Goal: Transaction & Acquisition: Register for event/course

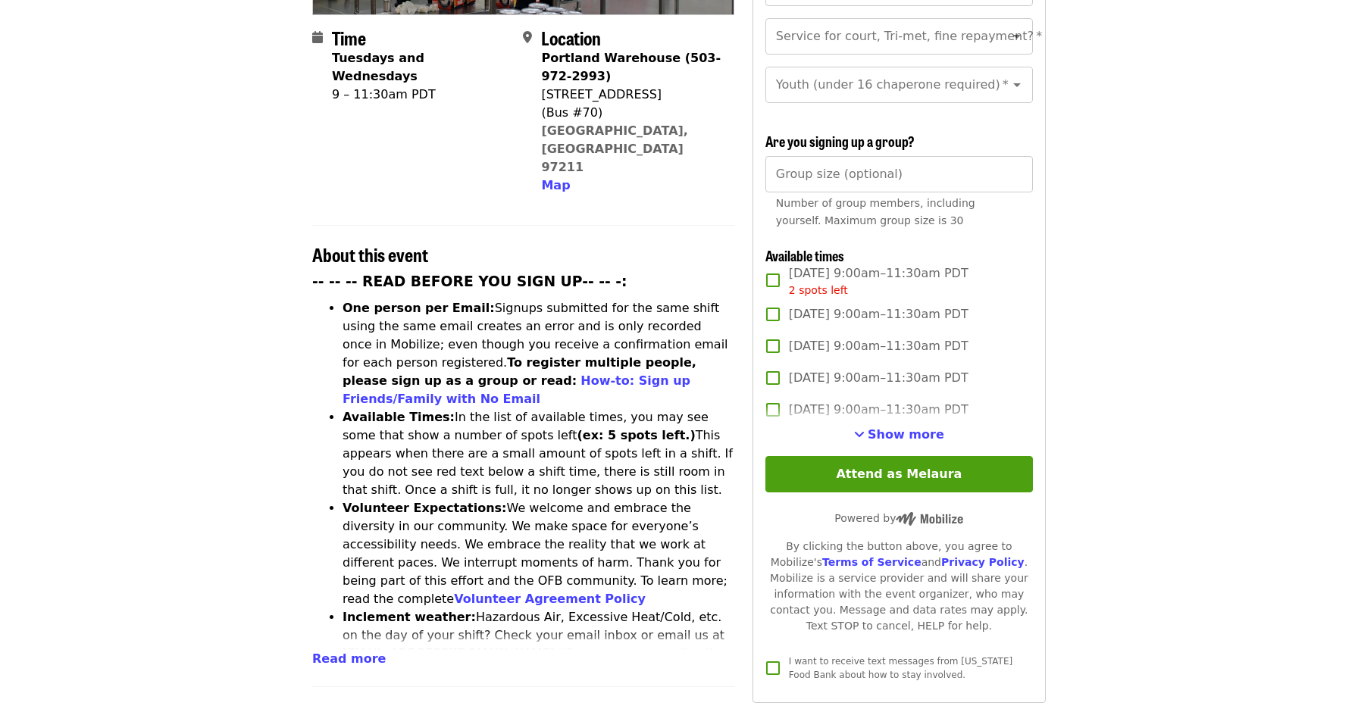
scroll to position [371, 0]
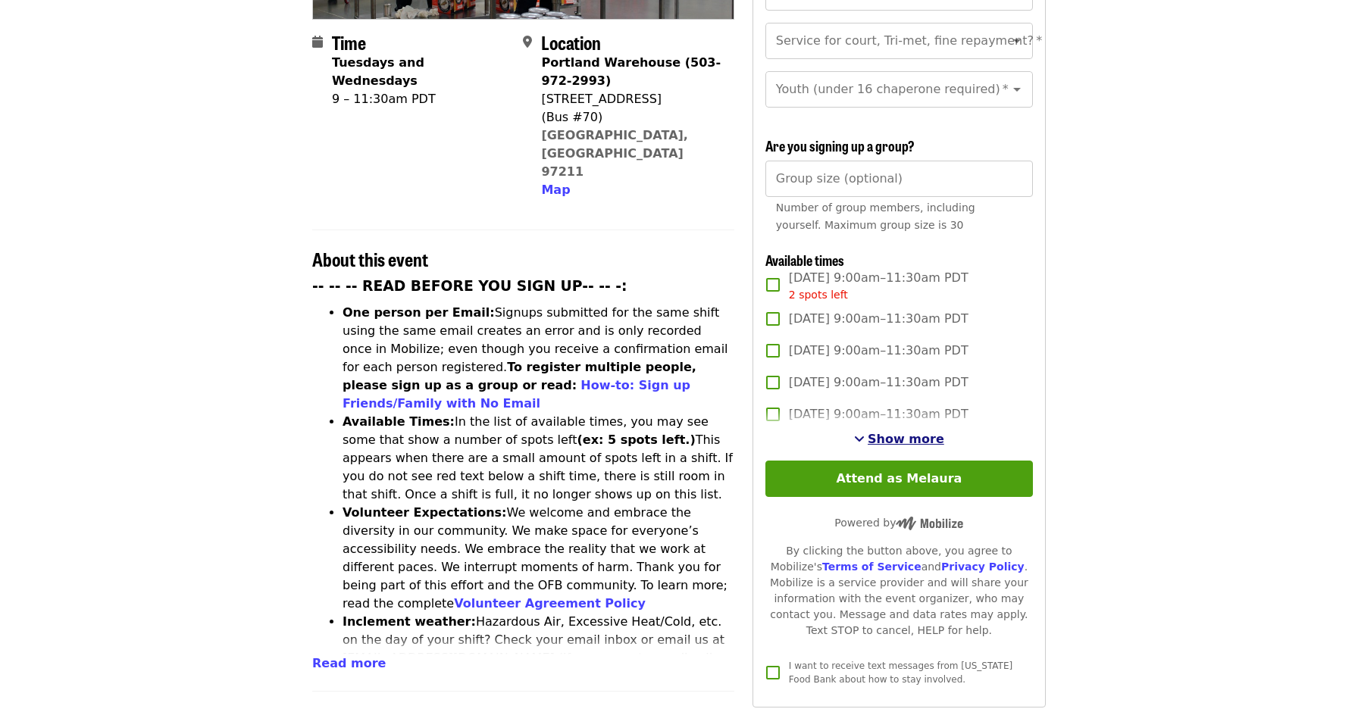
click at [883, 432] on span "Show more" at bounding box center [905, 439] width 77 height 14
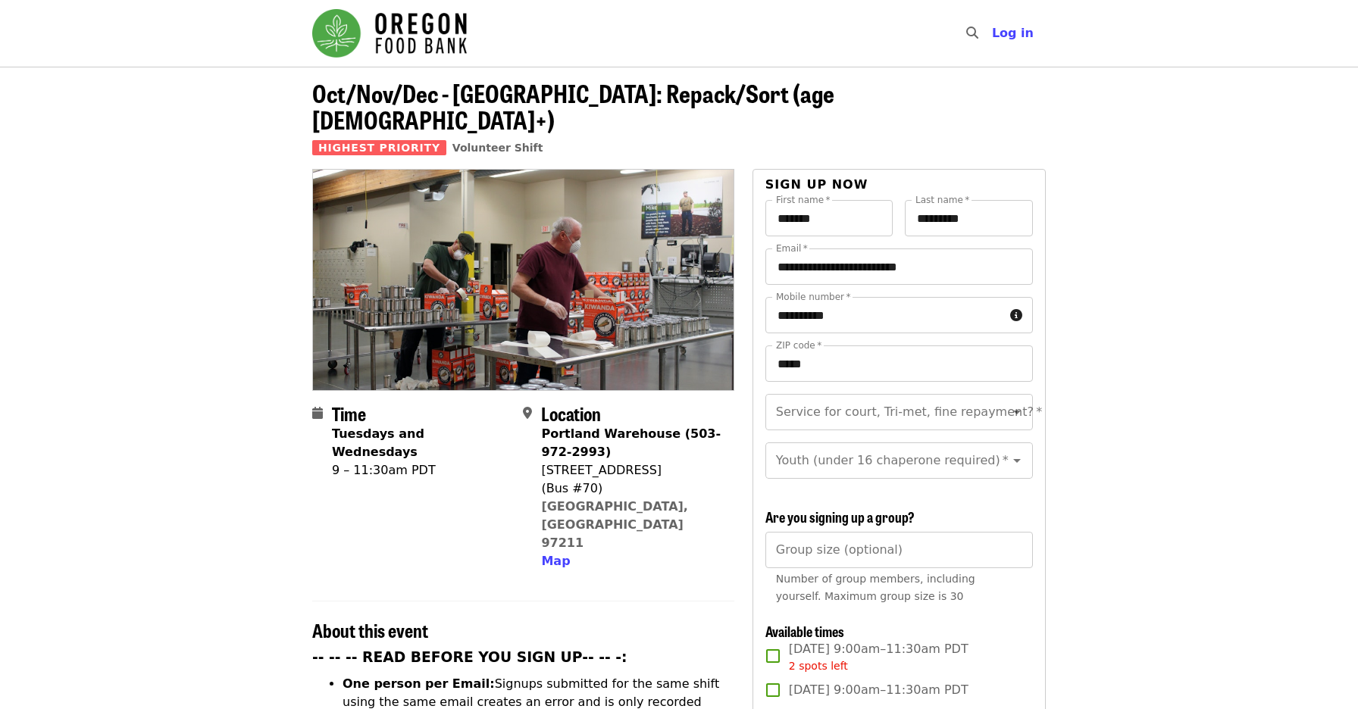
scroll to position [0, 0]
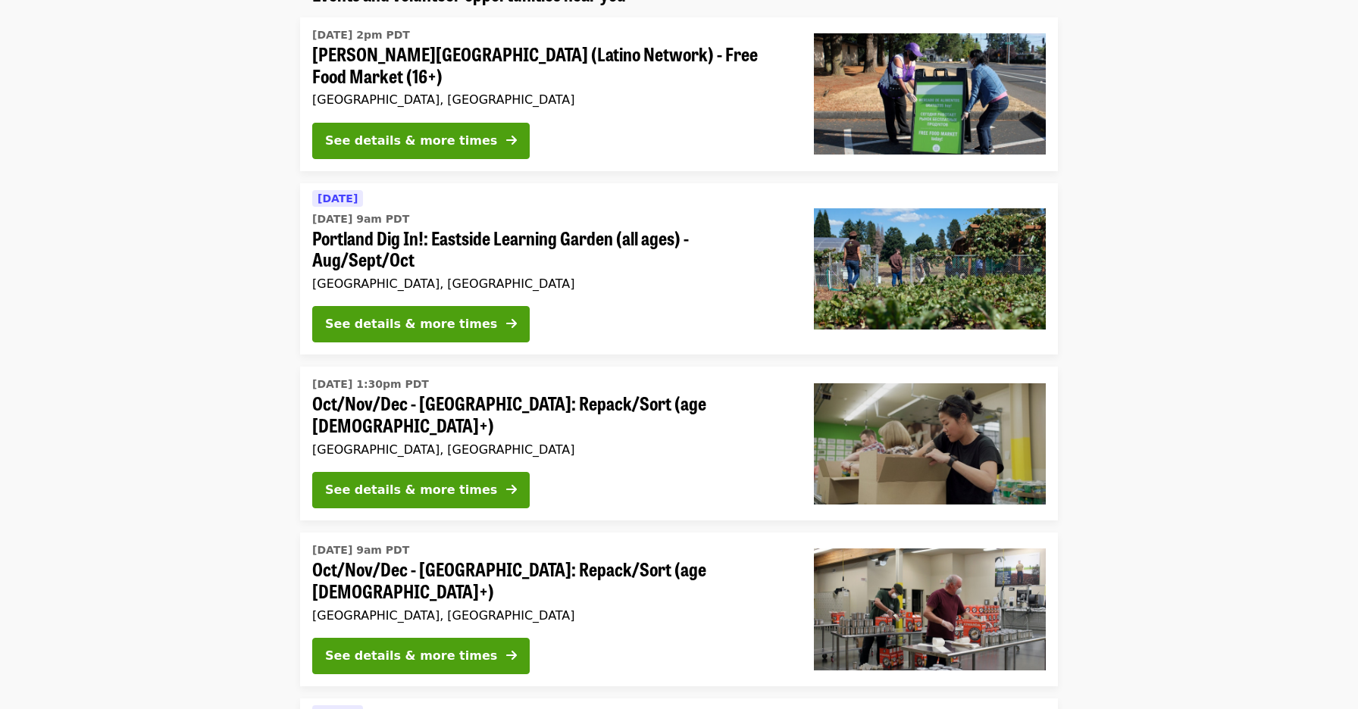
scroll to position [153, 0]
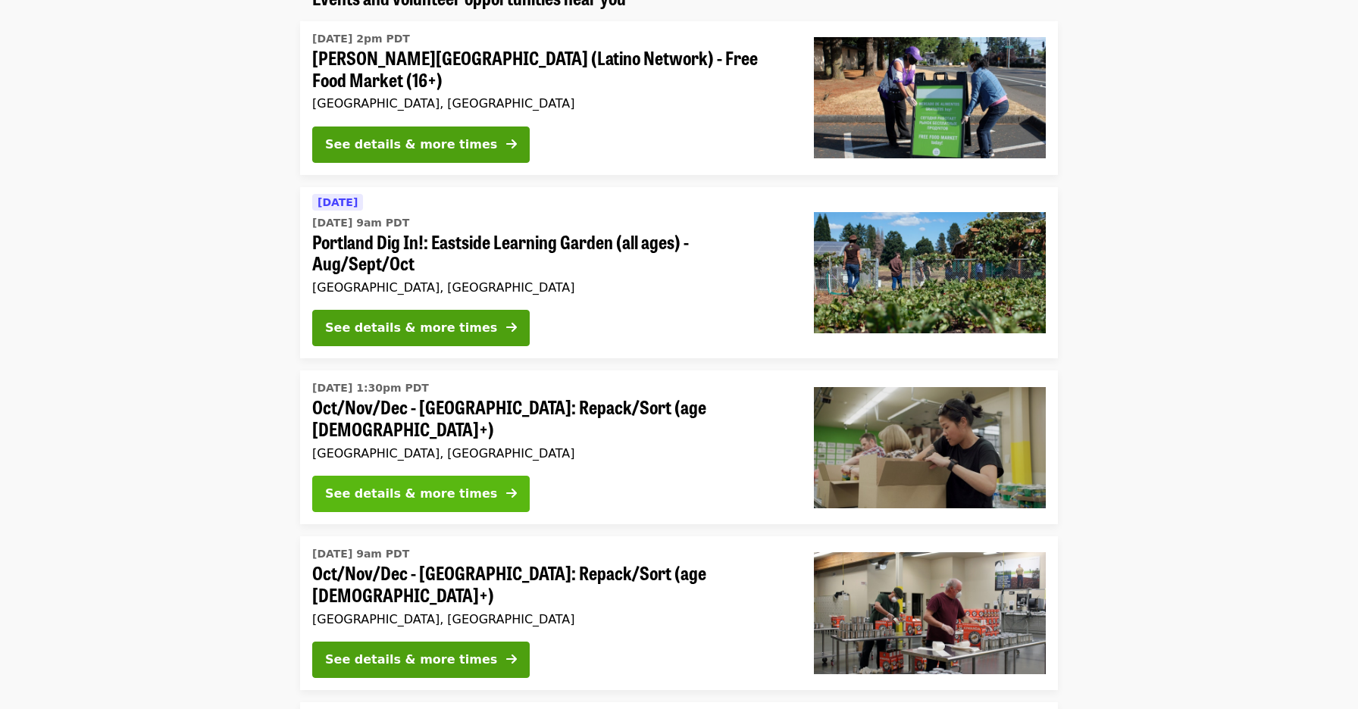
click at [427, 485] on div "See details & more times" at bounding box center [411, 494] width 172 height 18
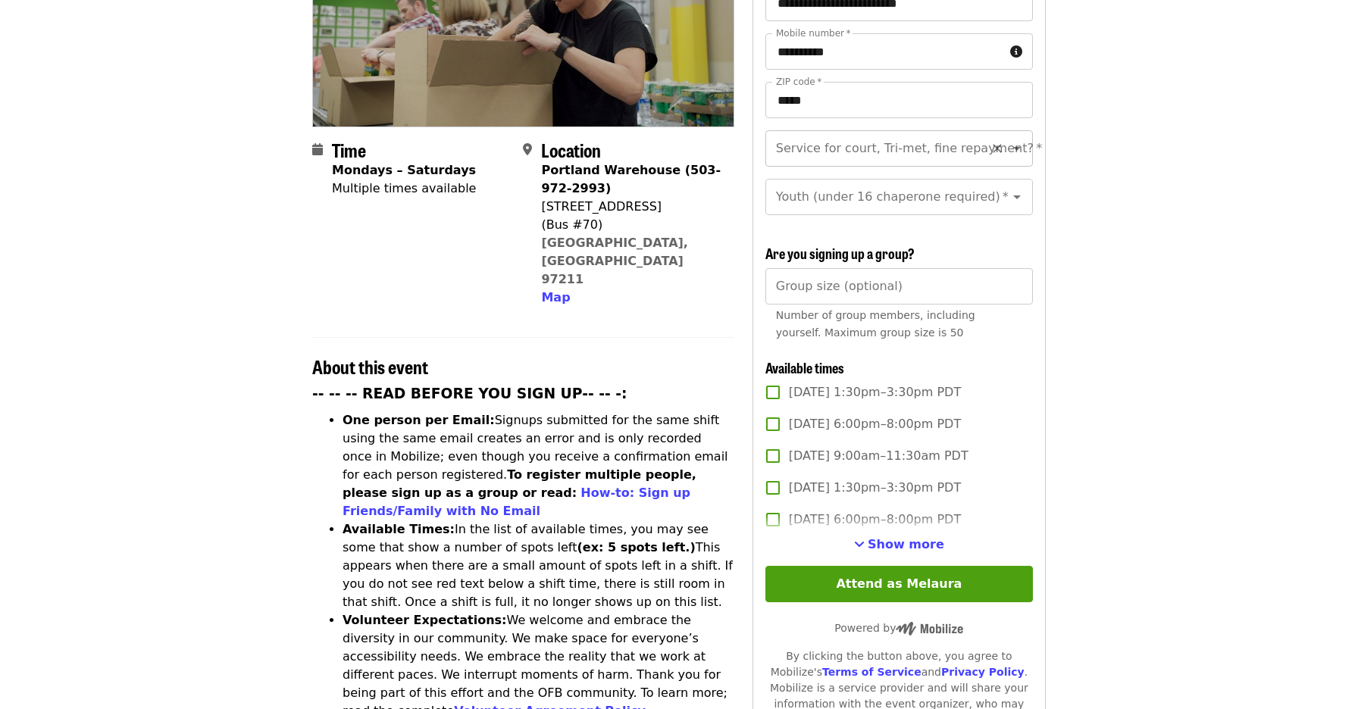
scroll to position [266, 0]
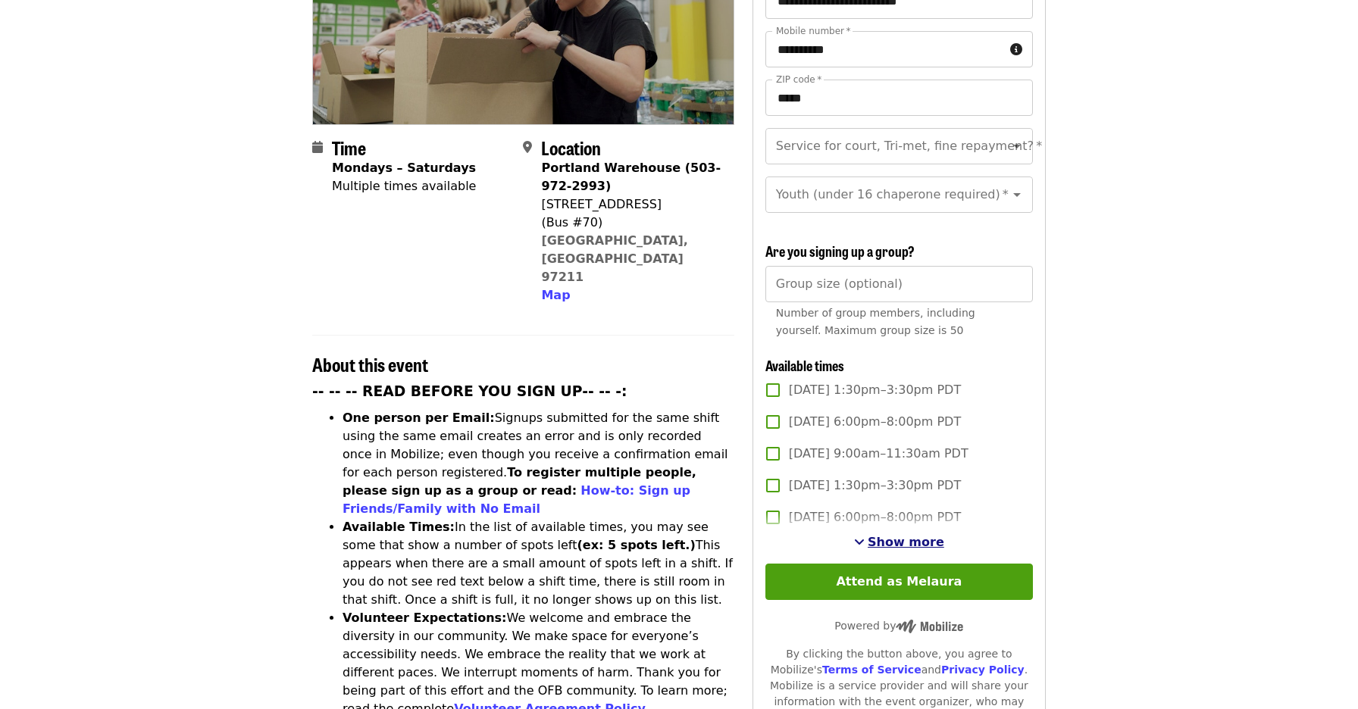
click at [874, 535] on span "Show more" at bounding box center [905, 542] width 77 height 14
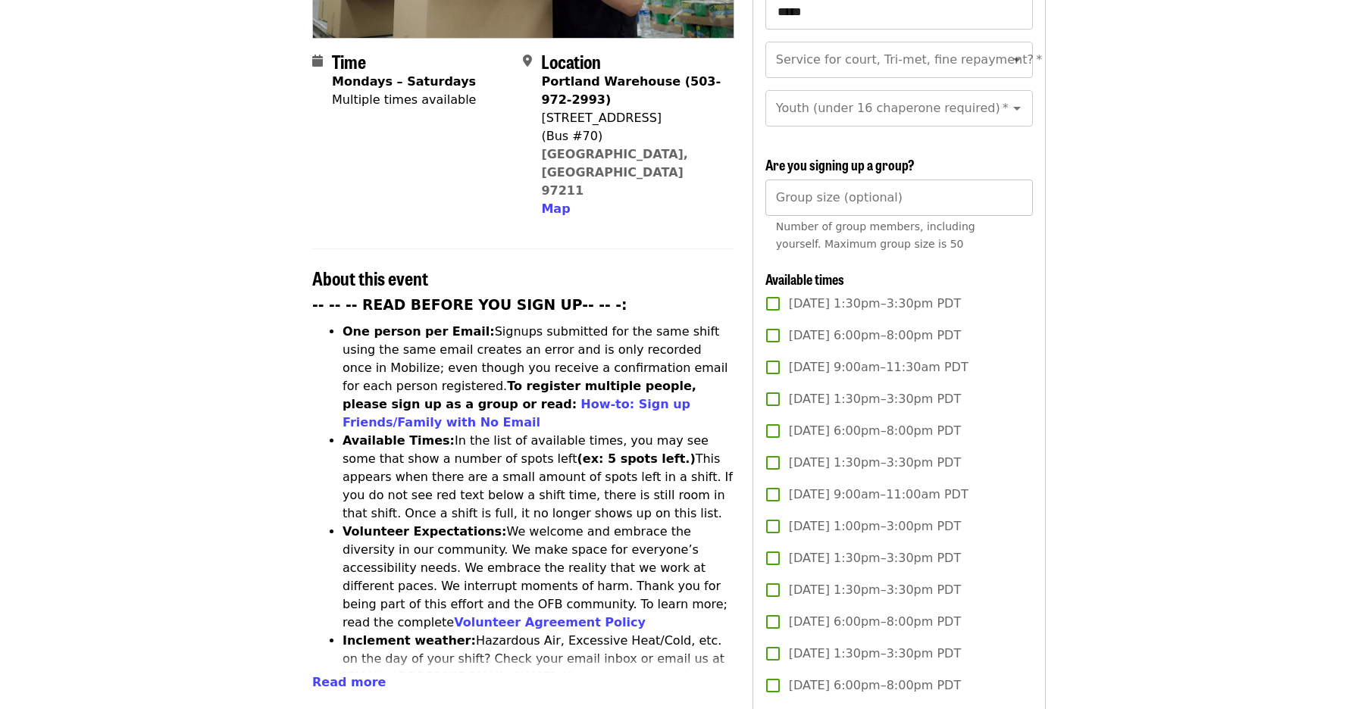
scroll to position [380, 0]
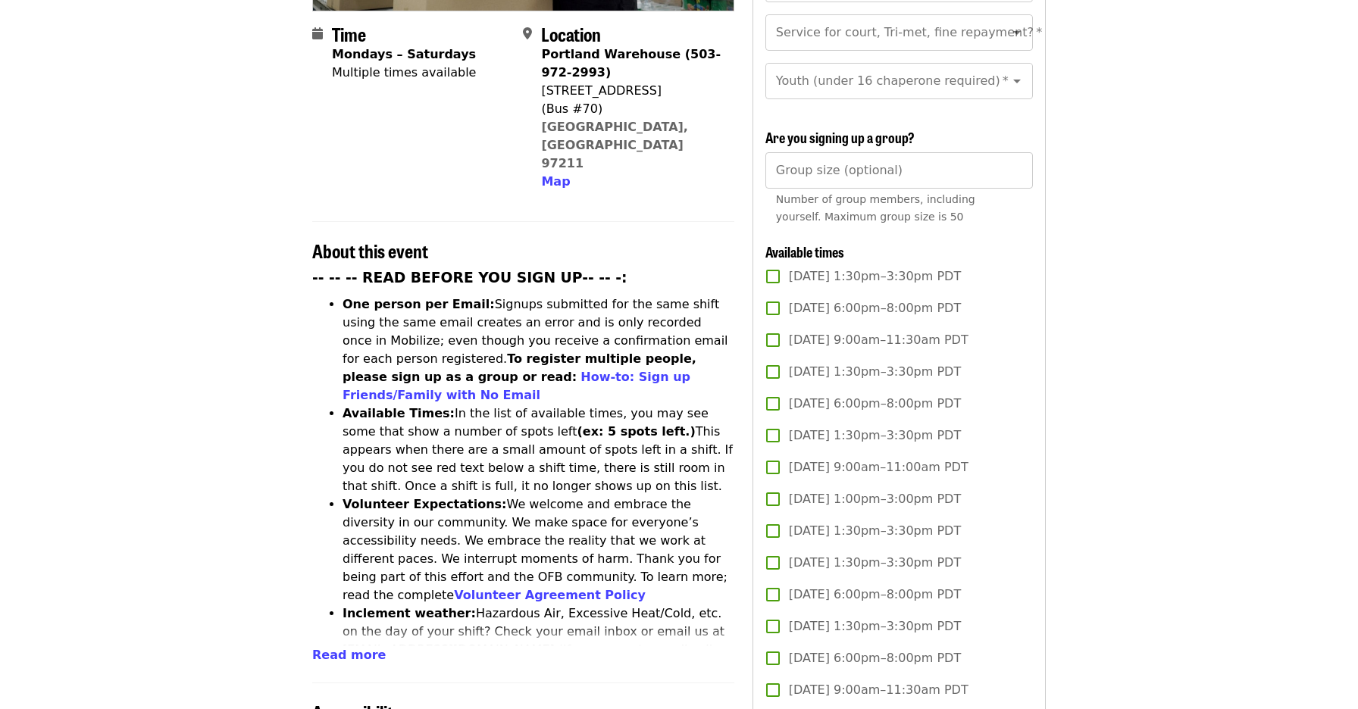
click at [352, 648] on span "Read more" at bounding box center [348, 655] width 73 height 14
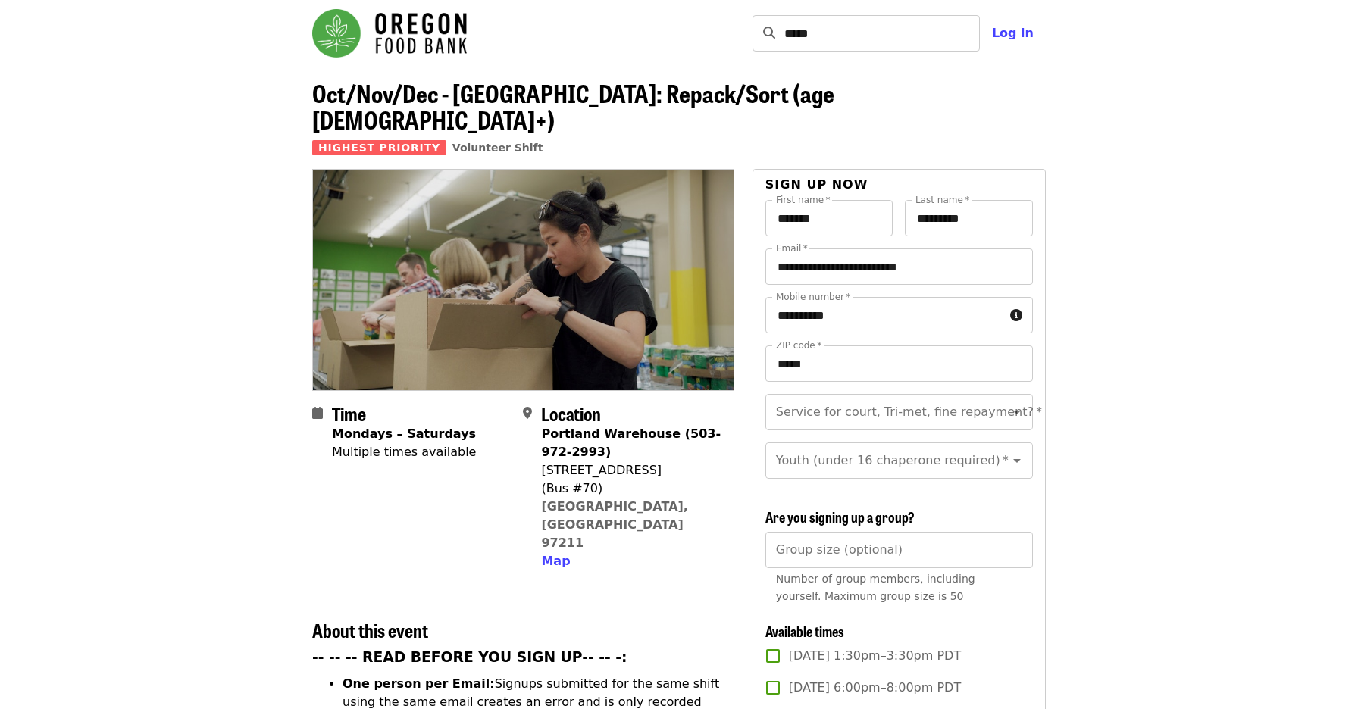
scroll to position [0, 0]
click at [1019, 411] on icon "Open" at bounding box center [1017, 413] width 8 height 4
click at [843, 429] on li "No" at bounding box center [897, 426] width 267 height 27
type input "**"
click at [1019, 452] on icon "Open" at bounding box center [1017, 461] width 18 height 18
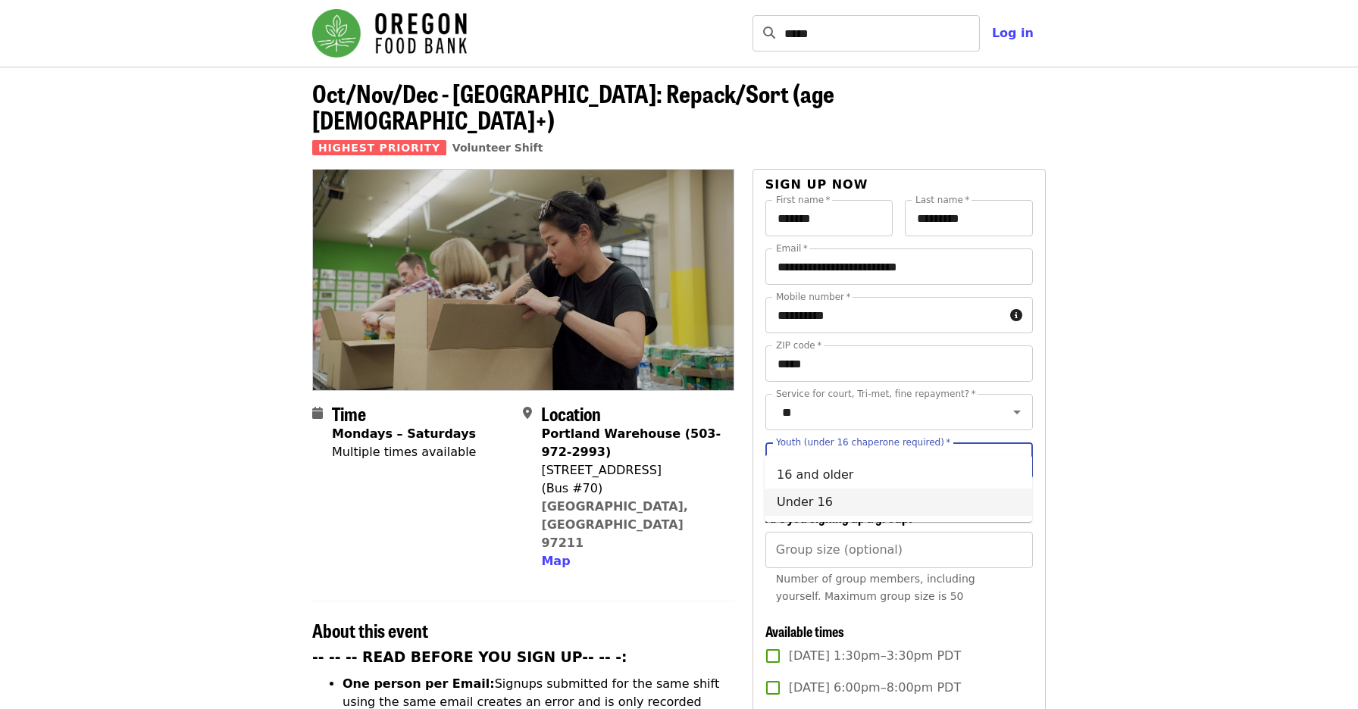
click at [892, 503] on li "Under 16" at bounding box center [897, 502] width 267 height 27
type input "********"
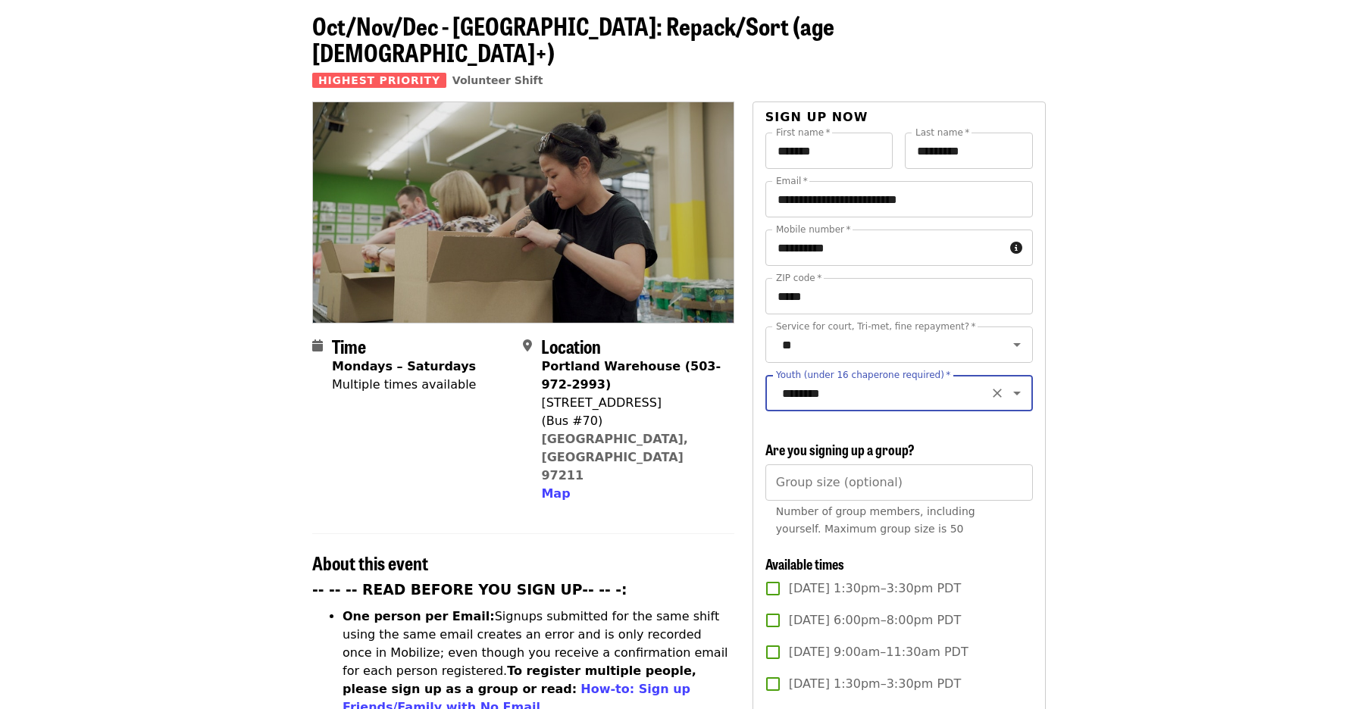
scroll to position [80, 0]
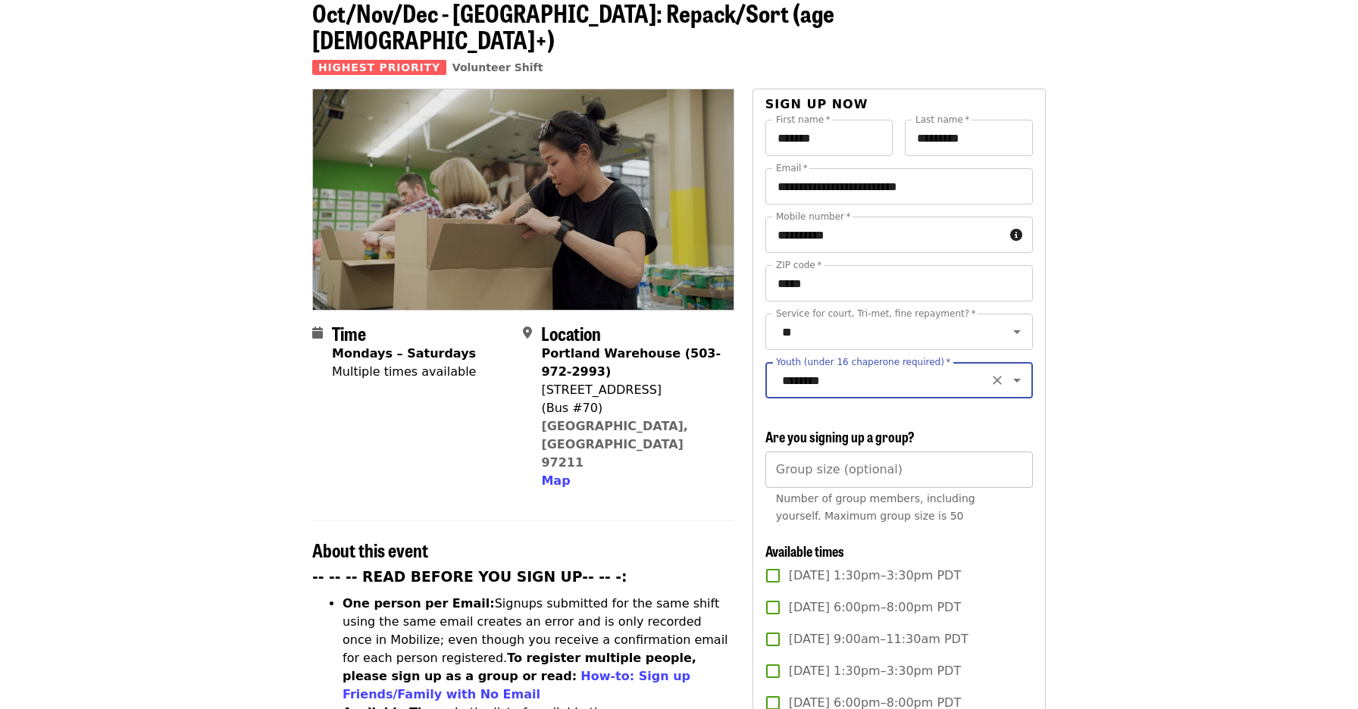
type input "*"
click at [1014, 452] on input "*" at bounding box center [898, 470] width 267 height 36
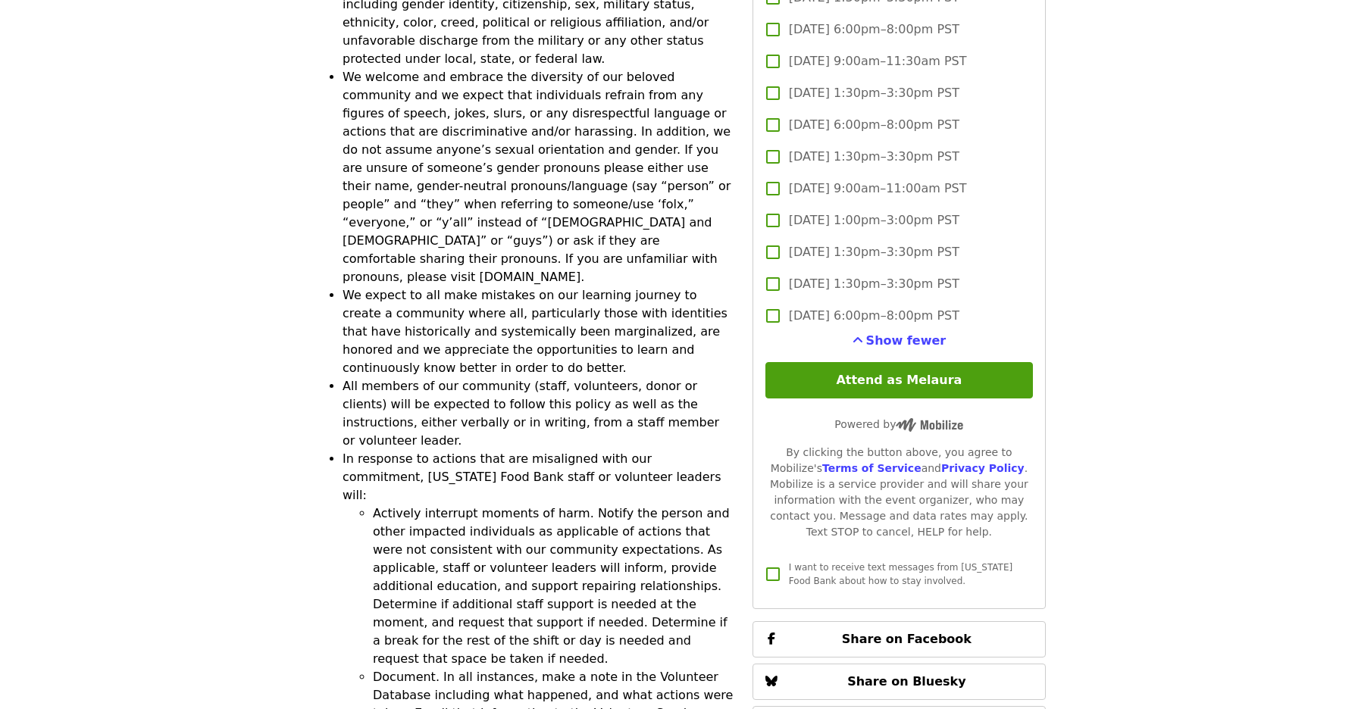
scroll to position [4196, 0]
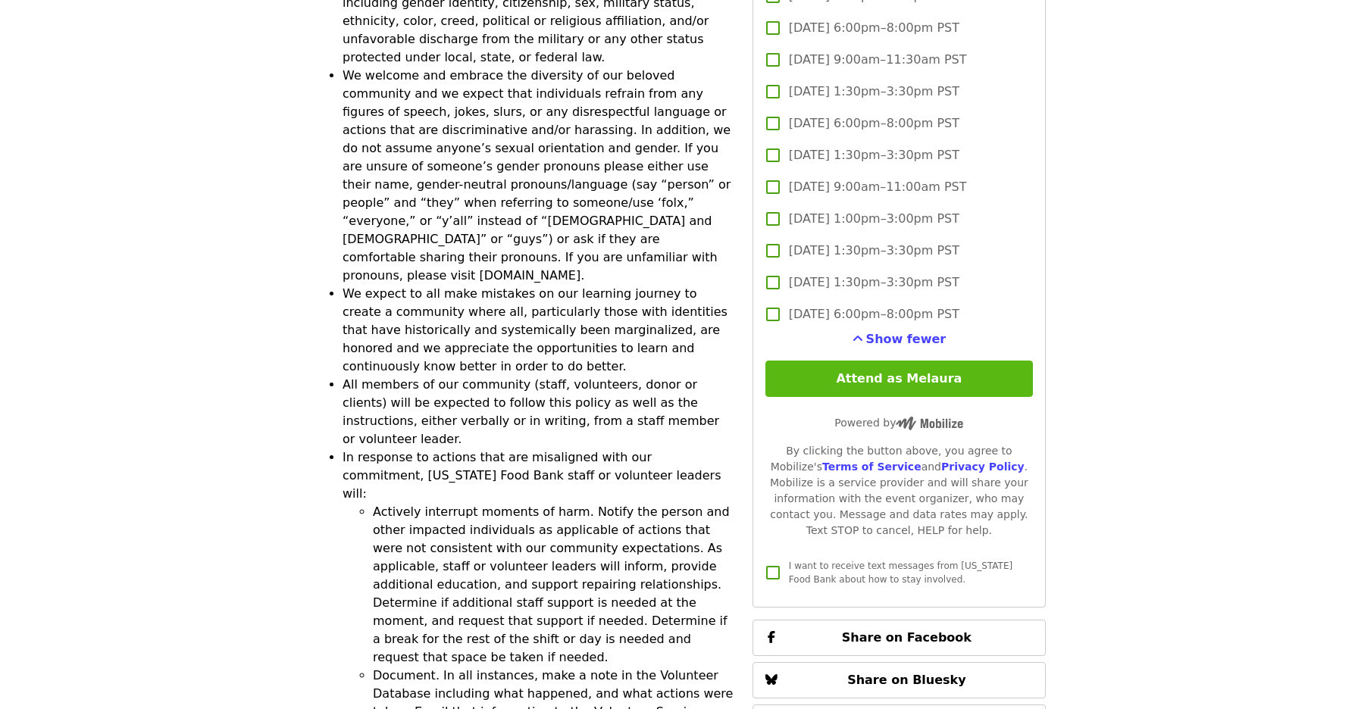
type input "**"
click at [914, 361] on button "Attend as Melaura" at bounding box center [898, 379] width 267 height 36
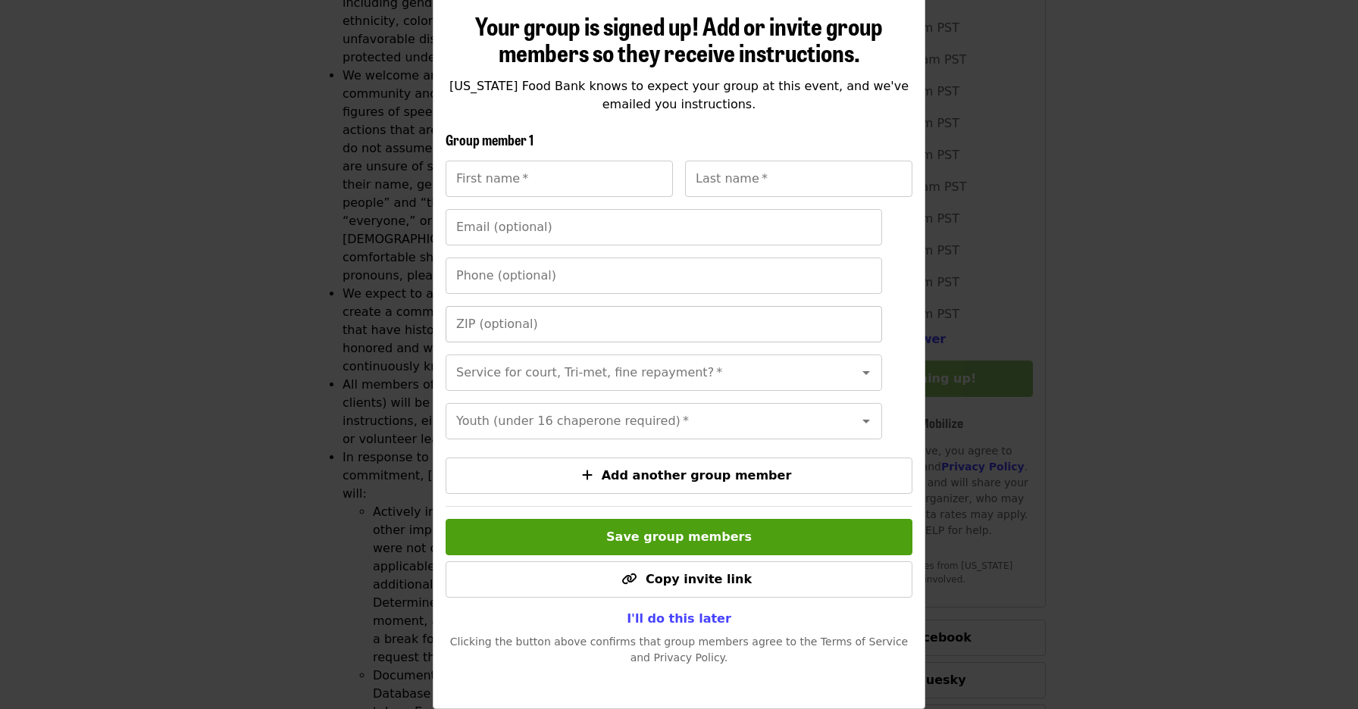
scroll to position [171, 0]
